Goal: Task Accomplishment & Management: Complete application form

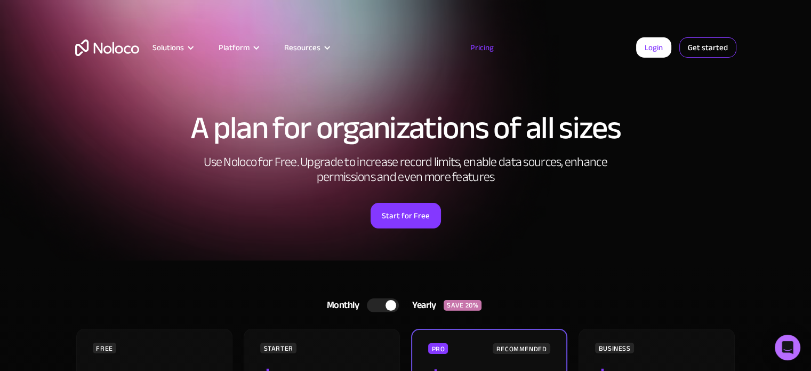
click at [693, 42] on link "Get started" at bounding box center [707, 47] width 57 height 20
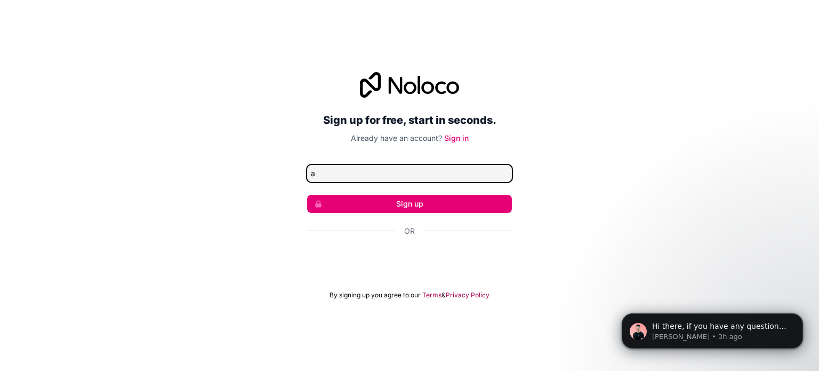
type input "atmrnkwe@gmail.com"
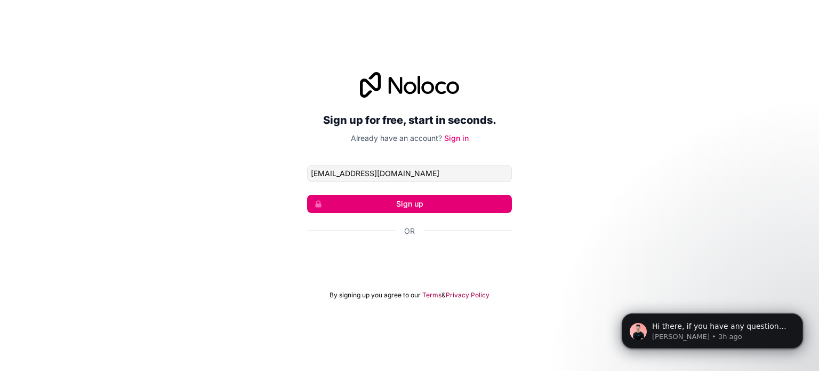
click at [427, 196] on button "Sign up" at bounding box center [409, 204] width 205 height 18
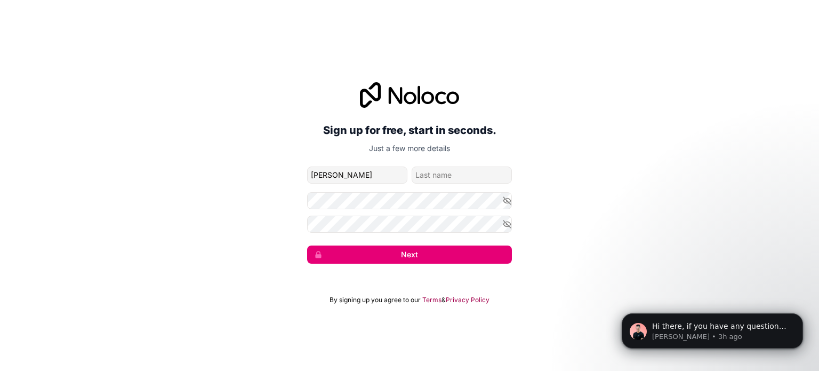
type input "Kenny"
click at [420, 174] on input "family-name" at bounding box center [462, 174] width 100 height 17
type input "Nkwe"
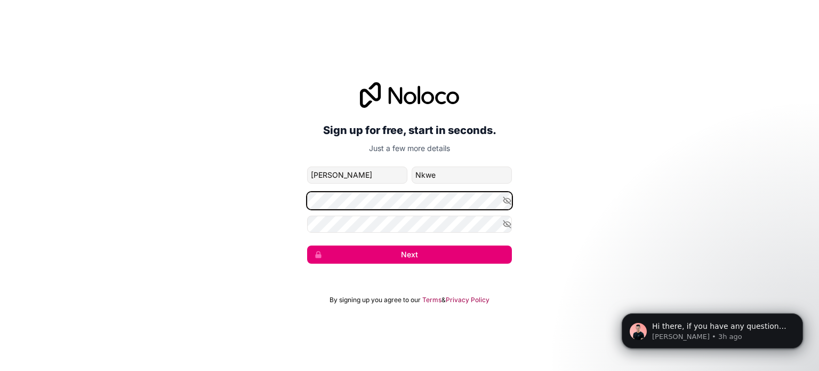
click at [305, 202] on div "Sign up for free, start in seconds. Just a few more details atmrnkwe@gmail.com …" at bounding box center [409, 172] width 819 height 211
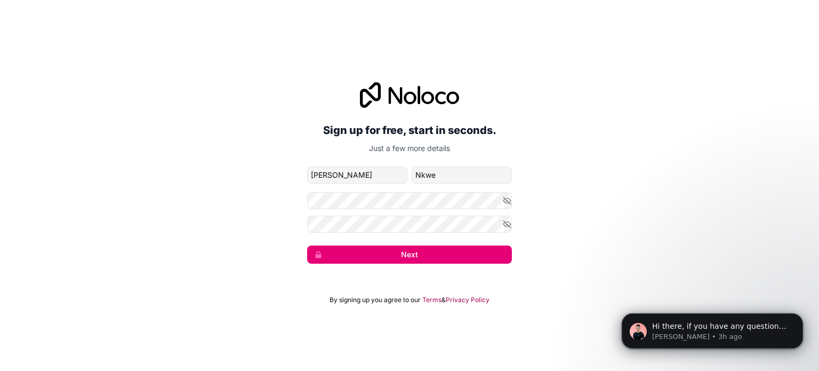
click at [382, 260] on button "Next" at bounding box center [409, 254] width 205 height 18
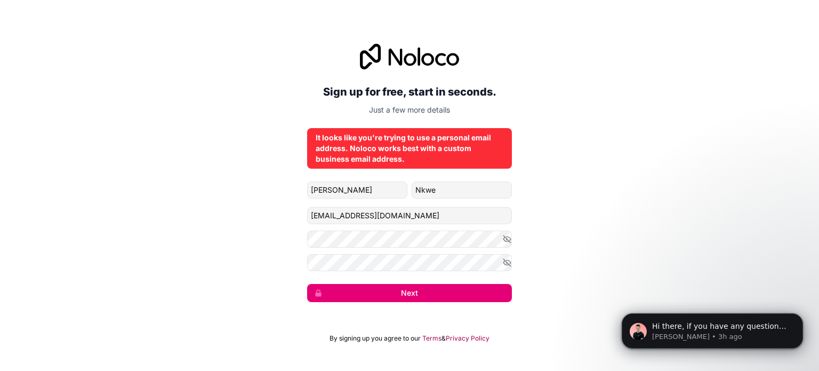
click at [395, 291] on button "Next" at bounding box center [409, 293] width 205 height 18
click at [388, 291] on button "Next" at bounding box center [409, 293] width 205 height 18
click at [388, 291] on button "submit" at bounding box center [409, 293] width 205 height 18
click at [405, 297] on button "Next" at bounding box center [409, 293] width 205 height 18
